Goal: Information Seeking & Learning: Find specific fact

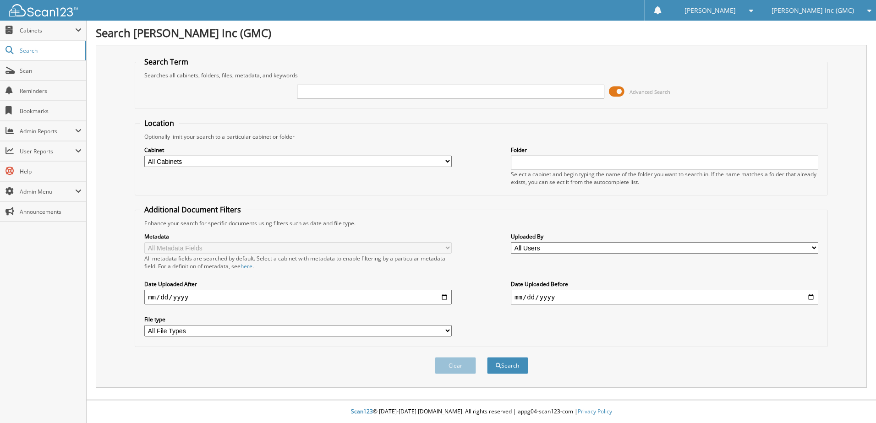
click at [345, 94] on input "text" at bounding box center [450, 92] width 307 height 14
type input "230866"
click at [487, 357] on button "Search" at bounding box center [507, 365] width 41 height 17
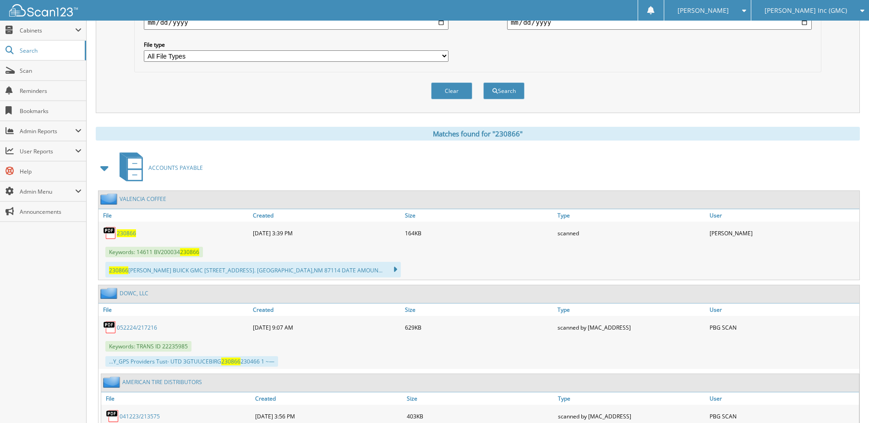
scroll to position [229, 0]
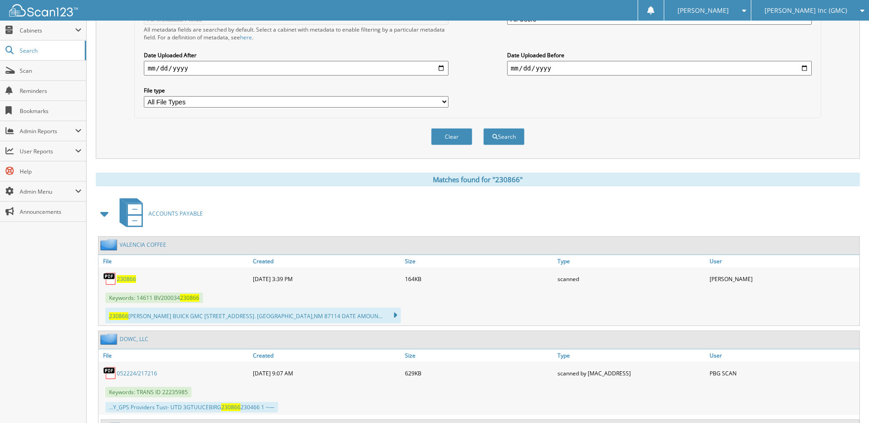
click at [125, 283] on span "230866" at bounding box center [126, 279] width 19 height 8
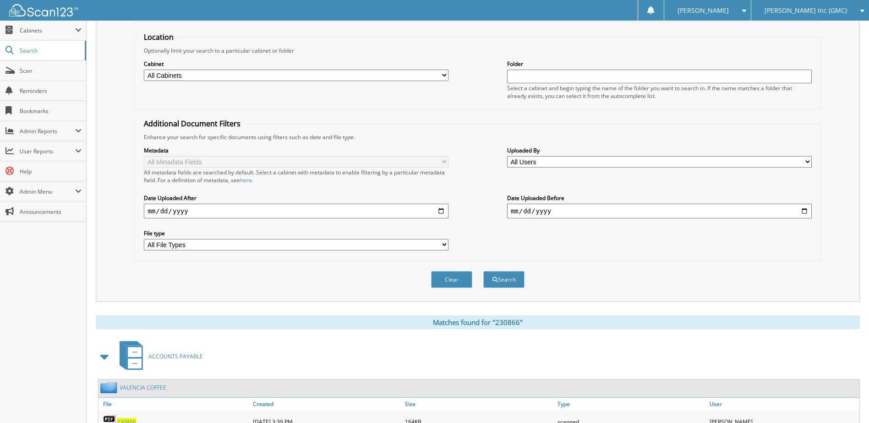
scroll to position [0, 0]
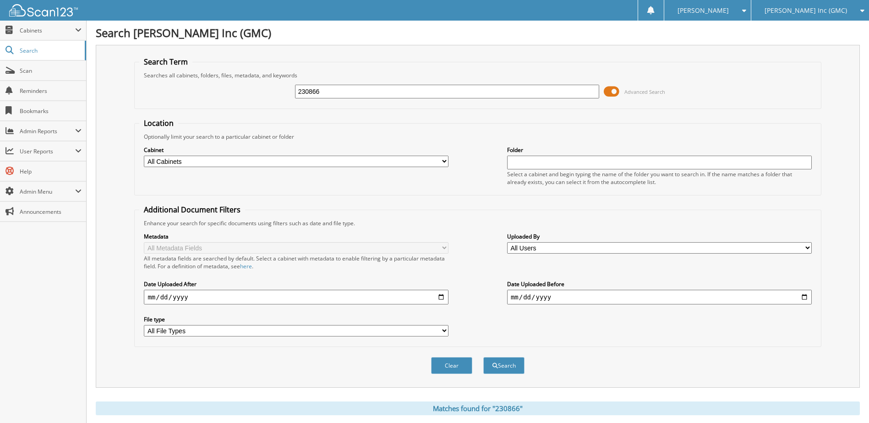
click at [71, 13] on img at bounding box center [43, 10] width 69 height 12
